Goal: Information Seeking & Learning: Learn about a topic

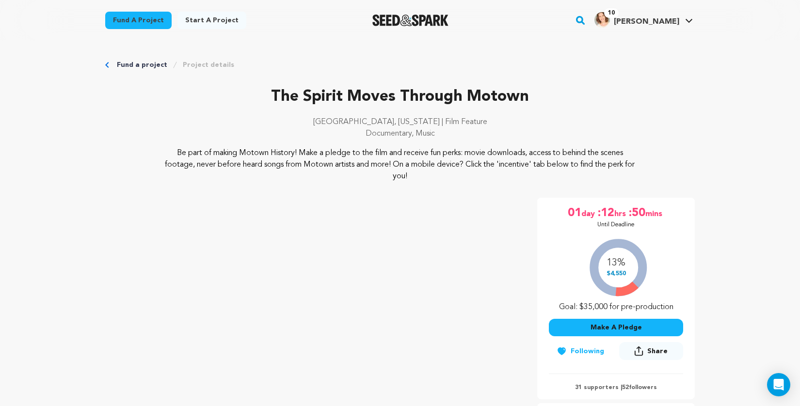
scroll to position [170, 0]
